Goal: Find specific page/section: Locate a particular part of the current website

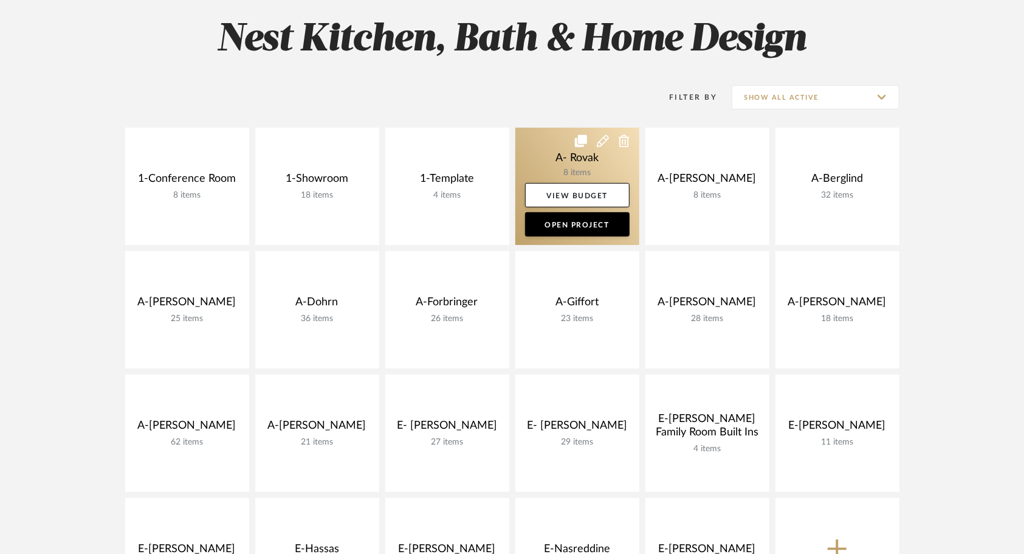
scroll to position [272, 0]
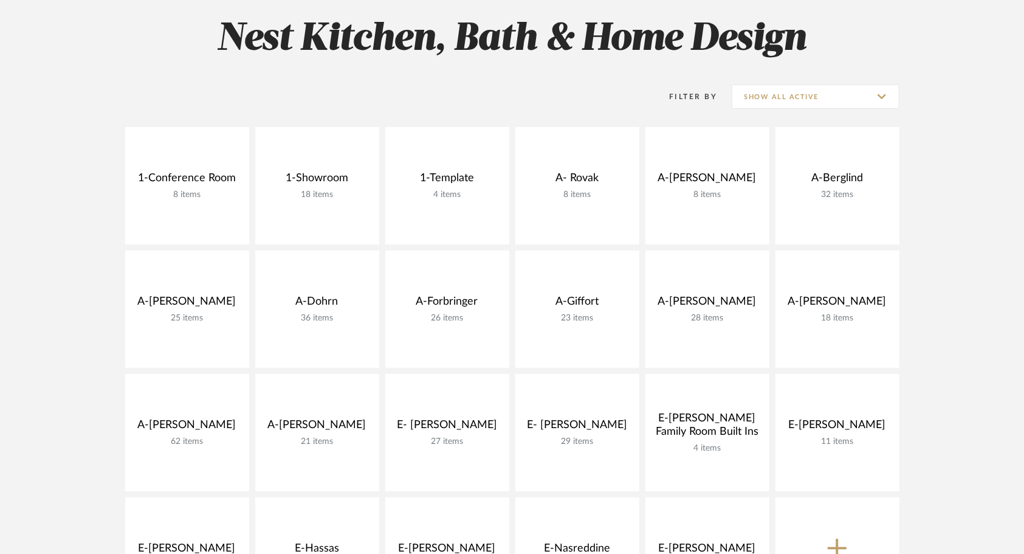
click at [970, 289] on project-collections "Explore the Client Dashboard in Action! See how mood boards, project files, and…" at bounding box center [512, 432] width 1024 height 1038
click at [60, 326] on project-collections "Explore the Client Dashboard in Action! See how mood boards, project files, and…" at bounding box center [512, 432] width 1024 height 1038
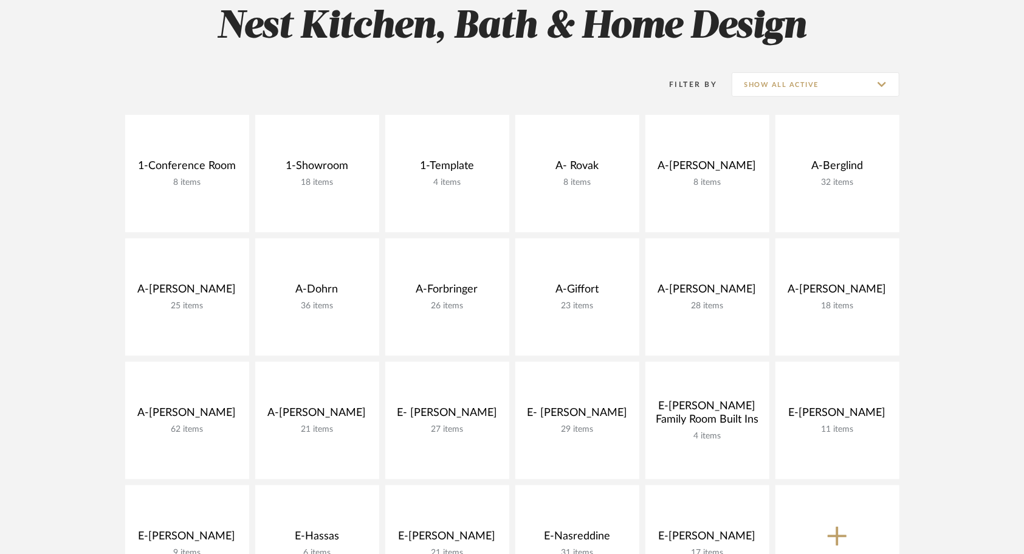
scroll to position [284, 0]
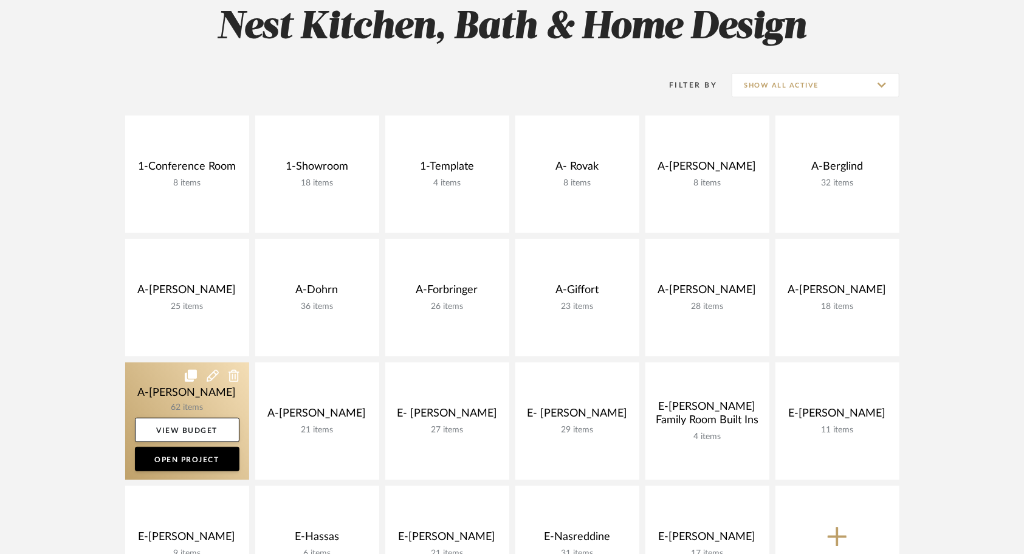
click at [148, 362] on link at bounding box center [187, 420] width 124 height 117
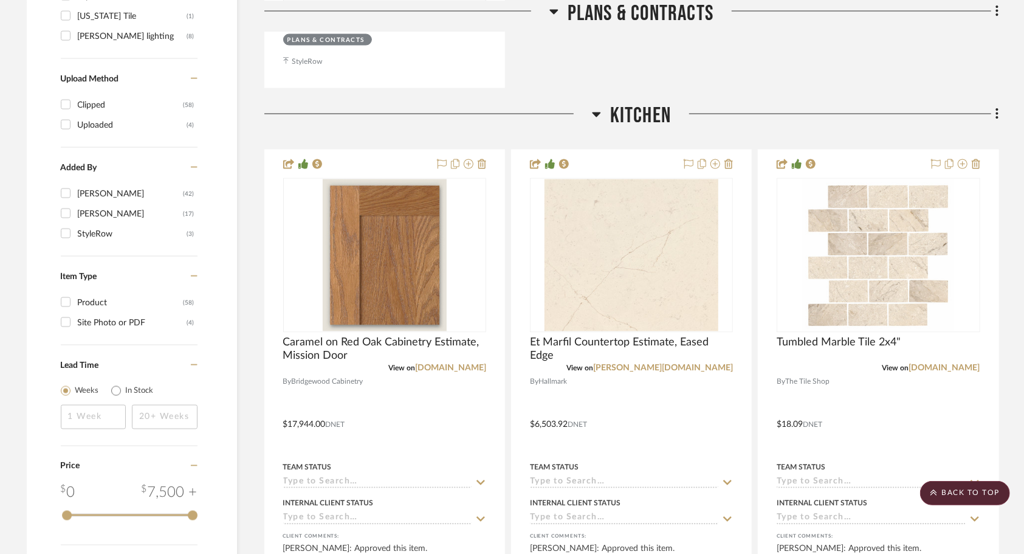
scroll to position [1415, 0]
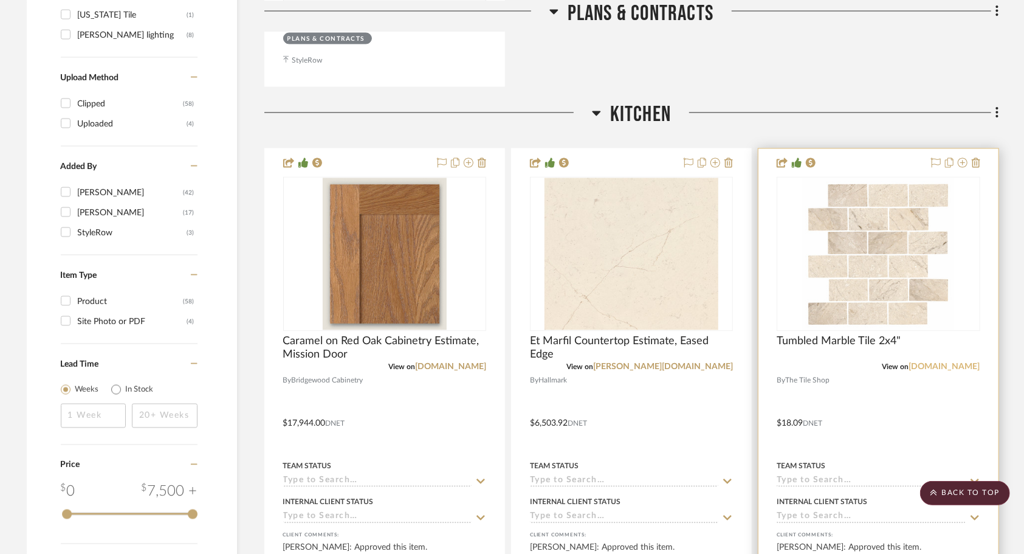
click at [952, 363] on link "[DOMAIN_NAME]" at bounding box center [944, 367] width 71 height 9
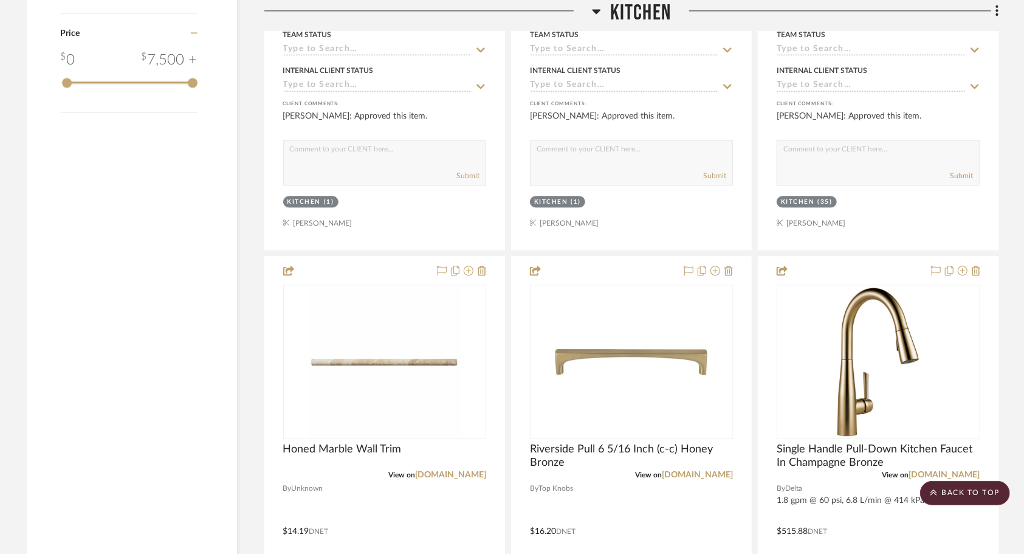
scroll to position [1844, 0]
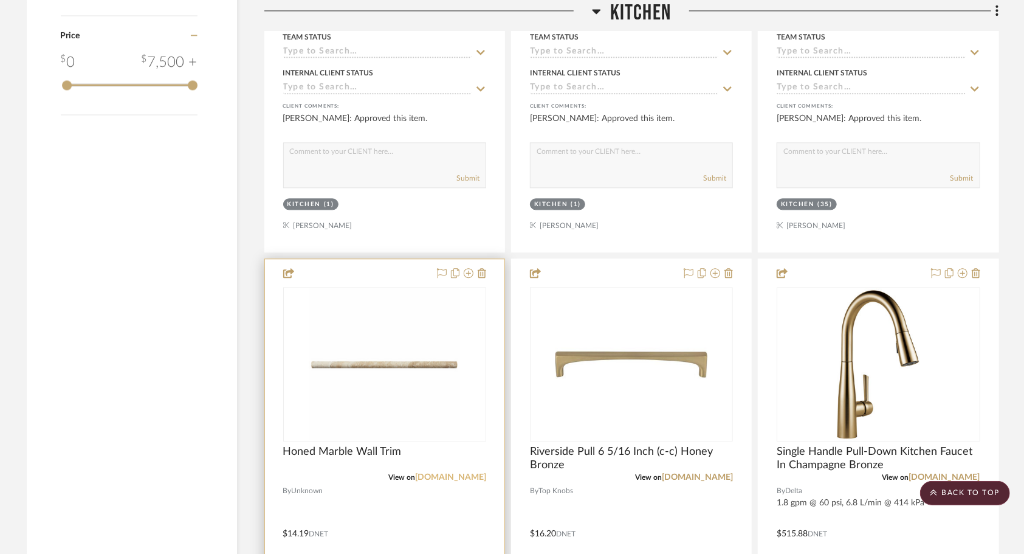
click at [460, 473] on link "[DOMAIN_NAME]" at bounding box center [450, 477] width 71 height 9
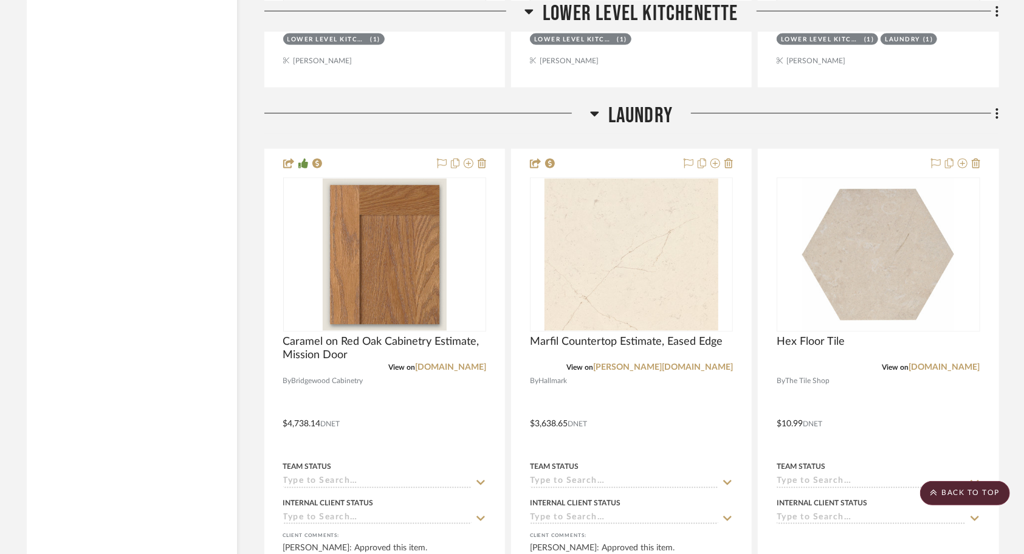
scroll to position [4269, 0]
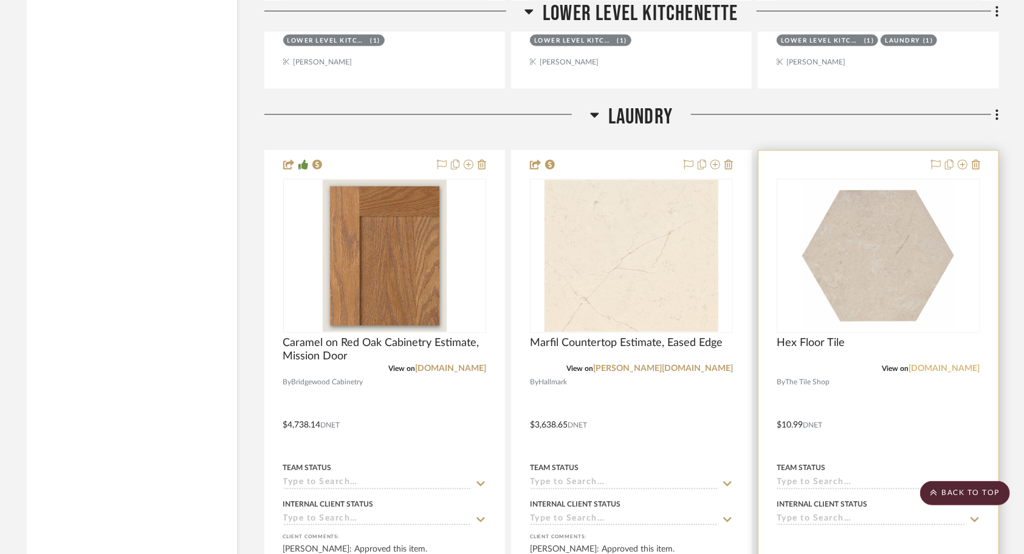
click at [942, 365] on link "[DOMAIN_NAME]" at bounding box center [944, 369] width 71 height 9
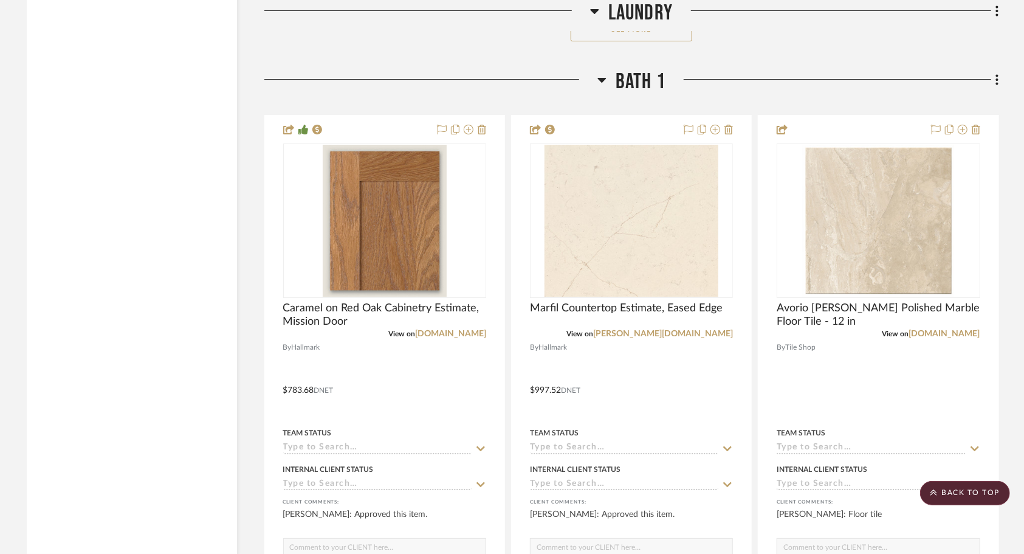
scroll to position [6019, 0]
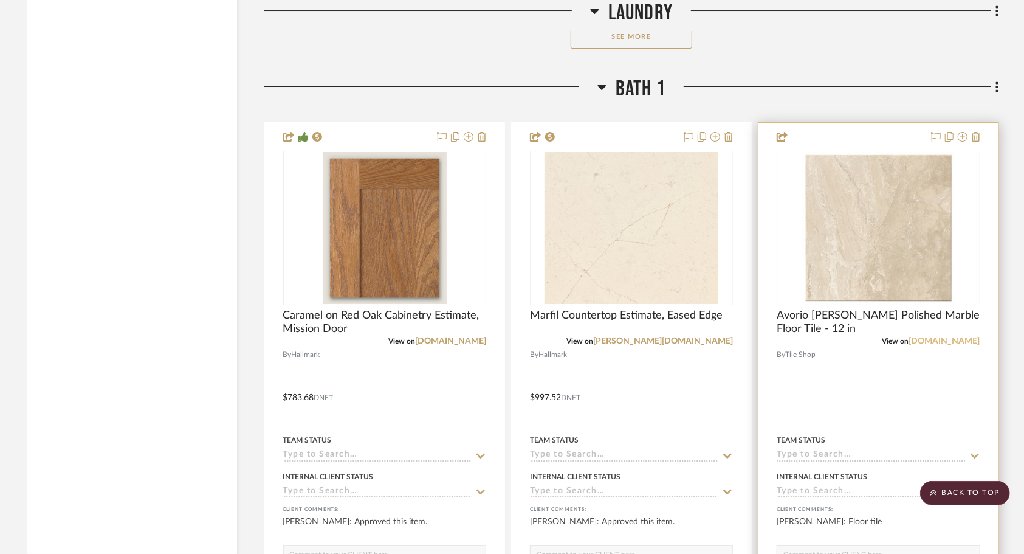
click at [958, 337] on link "[DOMAIN_NAME]" at bounding box center [944, 341] width 71 height 9
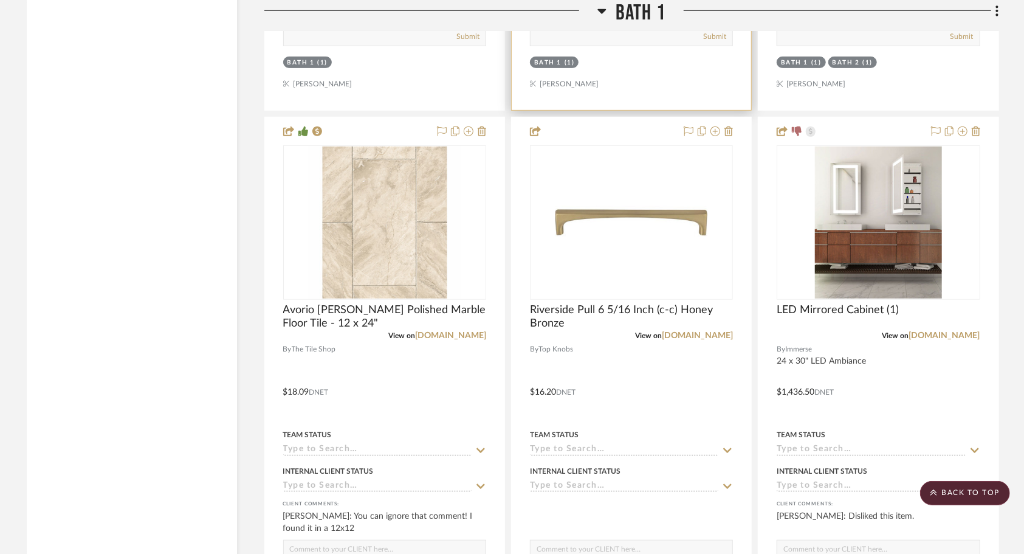
scroll to position [6562, 0]
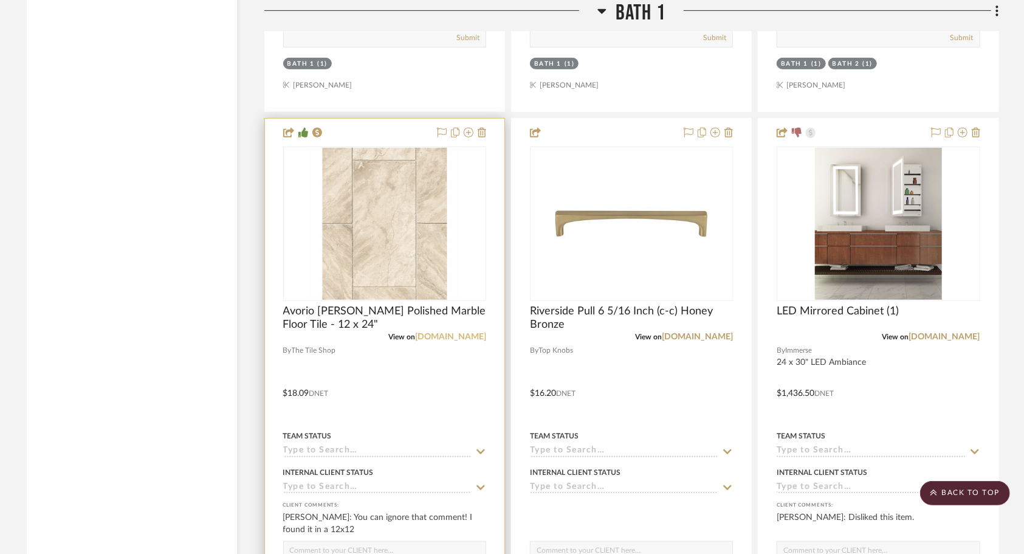
click at [464, 333] on link "[DOMAIN_NAME]" at bounding box center [450, 337] width 71 height 9
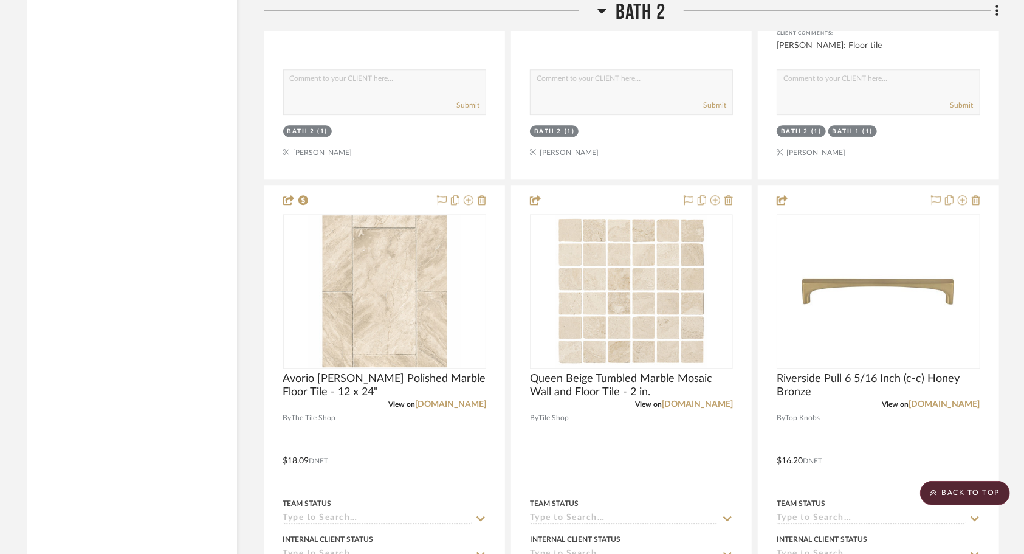
scroll to position [8217, 0]
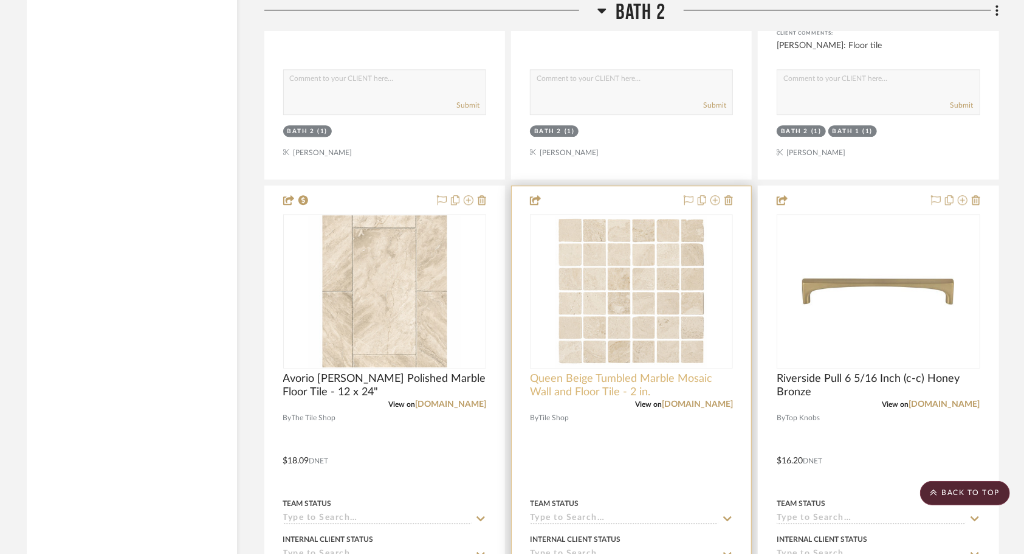
click at [641, 372] on span "Queen Beige Tumbled Marble Mosaic Wall and Floor Tile - 2 in." at bounding box center [631, 385] width 203 height 27
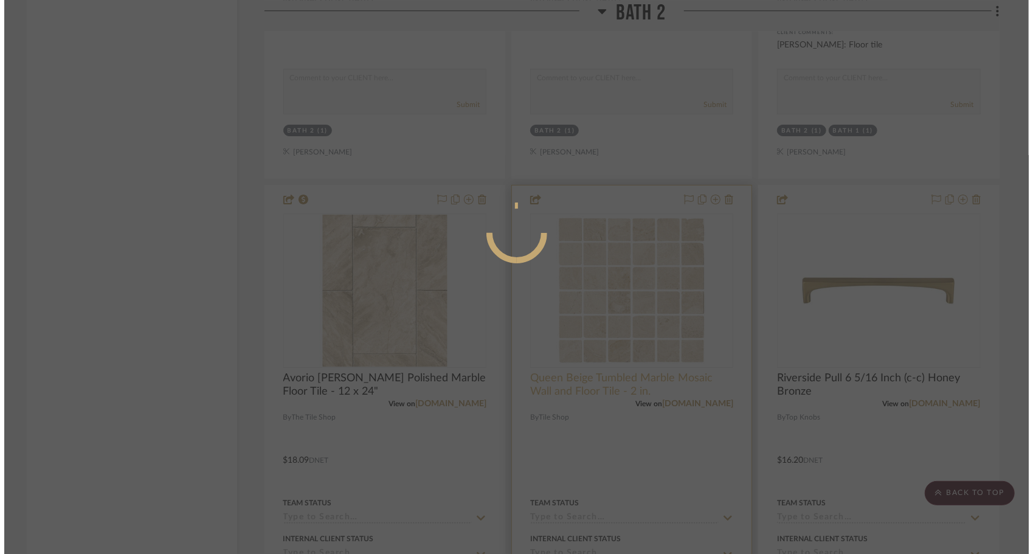
scroll to position [0, 0]
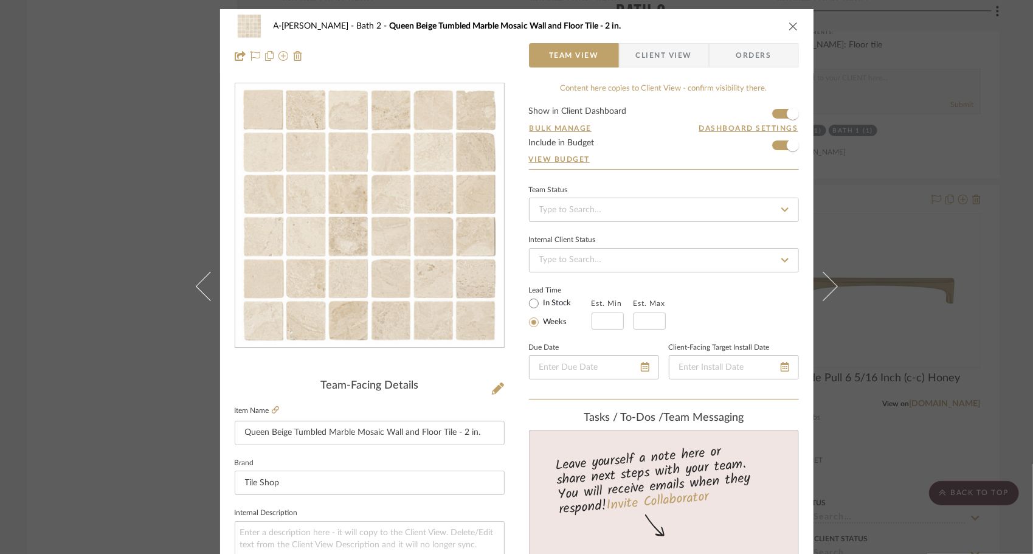
click at [788, 26] on icon "close" at bounding box center [793, 26] width 10 height 10
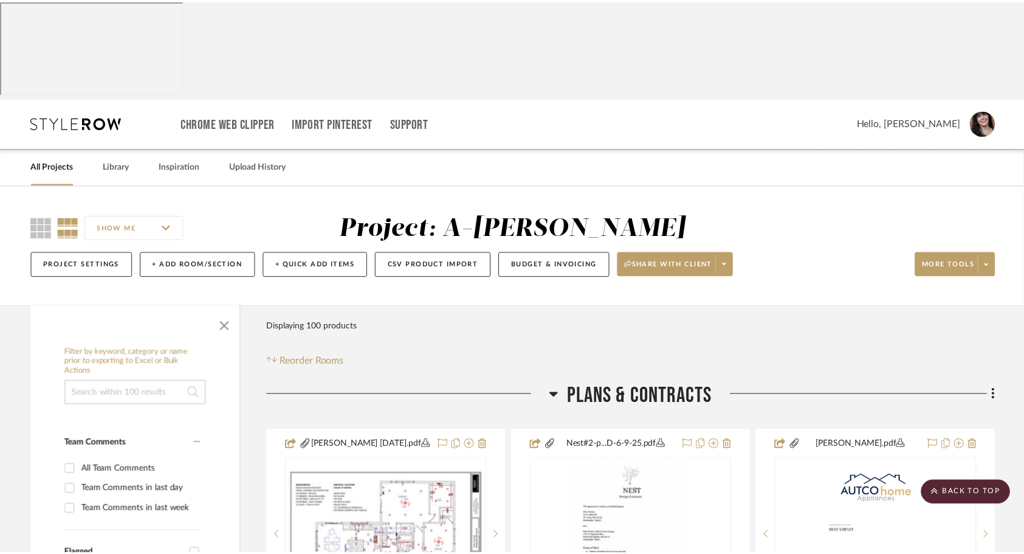
scroll to position [8217, 0]
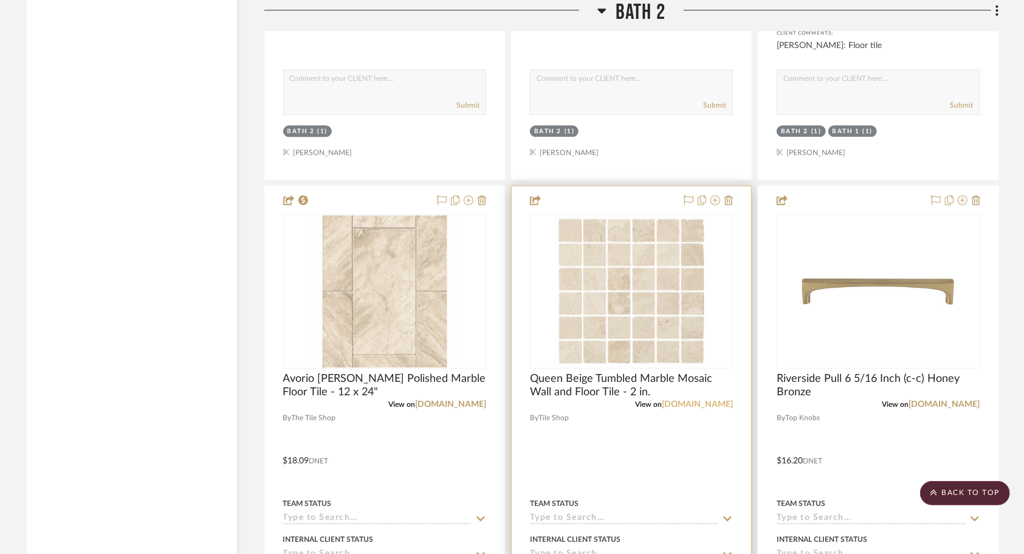
click at [710, 400] on link "[DOMAIN_NAME]" at bounding box center [697, 404] width 71 height 9
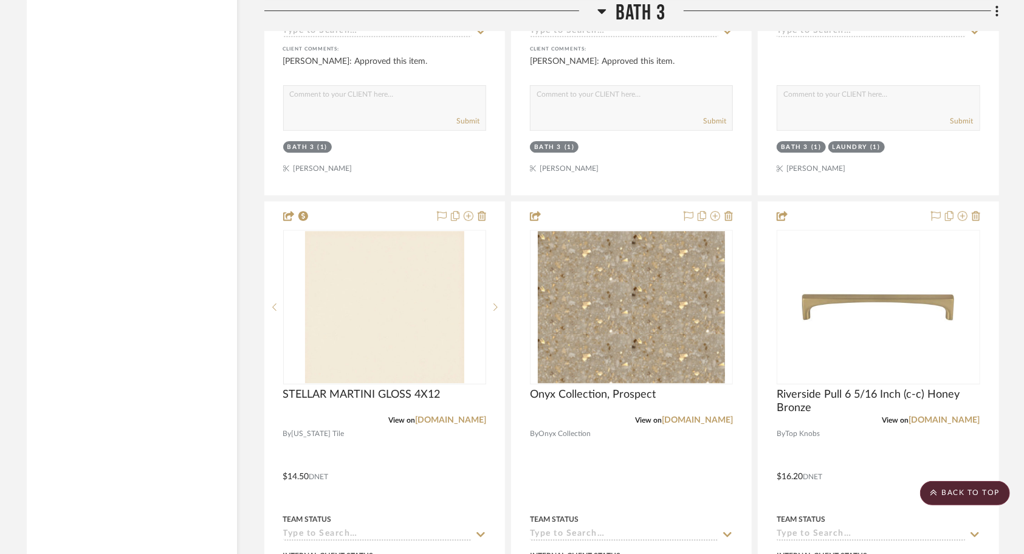
scroll to position [11646, 0]
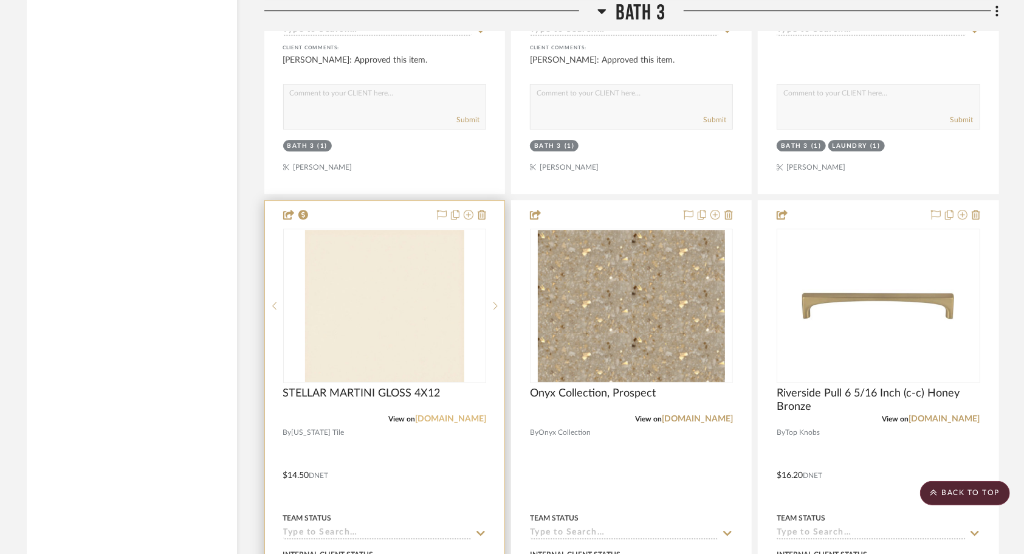
click at [425, 415] on link "[DOMAIN_NAME]" at bounding box center [450, 419] width 71 height 9
click at [446, 387] on div "STELLAR MARTINI GLOSS 4X12" at bounding box center [384, 400] width 203 height 27
click at [402, 387] on span "STELLAR MARTINI GLOSS 4X12" at bounding box center [361, 393] width 157 height 13
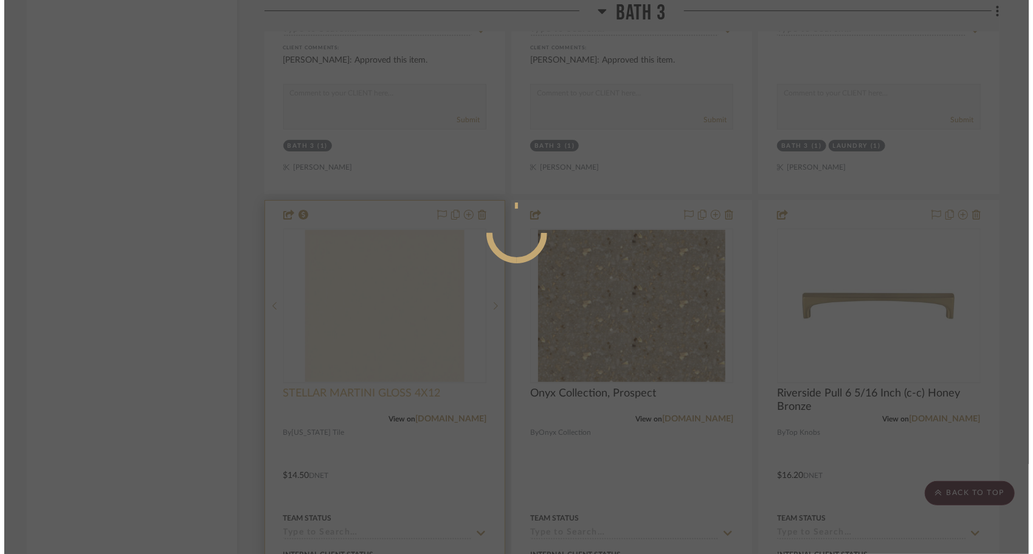
scroll to position [0, 0]
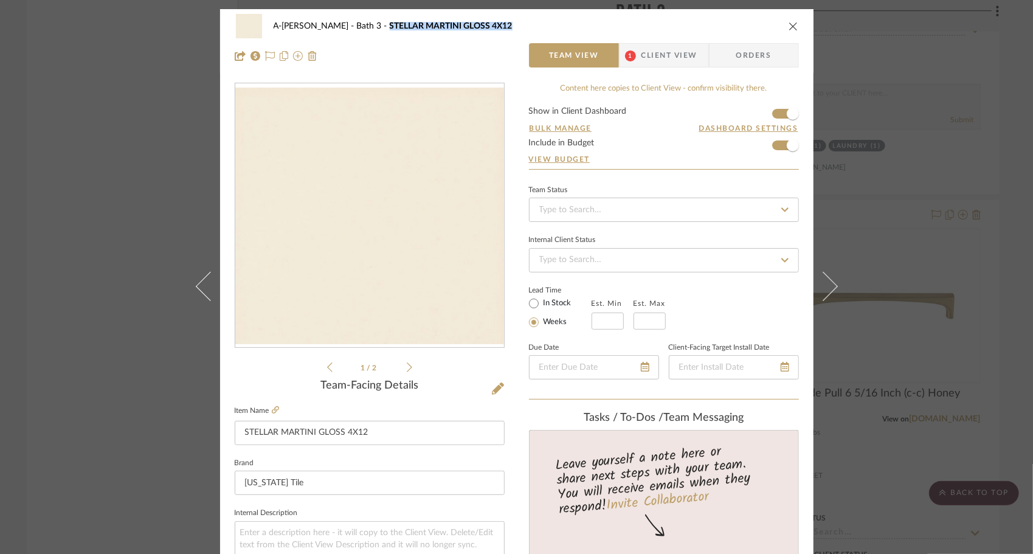
drag, startPoint x: 481, startPoint y: 27, endPoint x: 342, endPoint y: 29, distance: 139.8
click at [342, 29] on div "A-[PERSON_NAME] Bath 3 STELLAR MARTINI GLOSS 4X12" at bounding box center [526, 26] width 505 height 9
copy span "STELLAR MARTINI GLOSS 4X12"
